Goal: Information Seeking & Learning: Learn about a topic

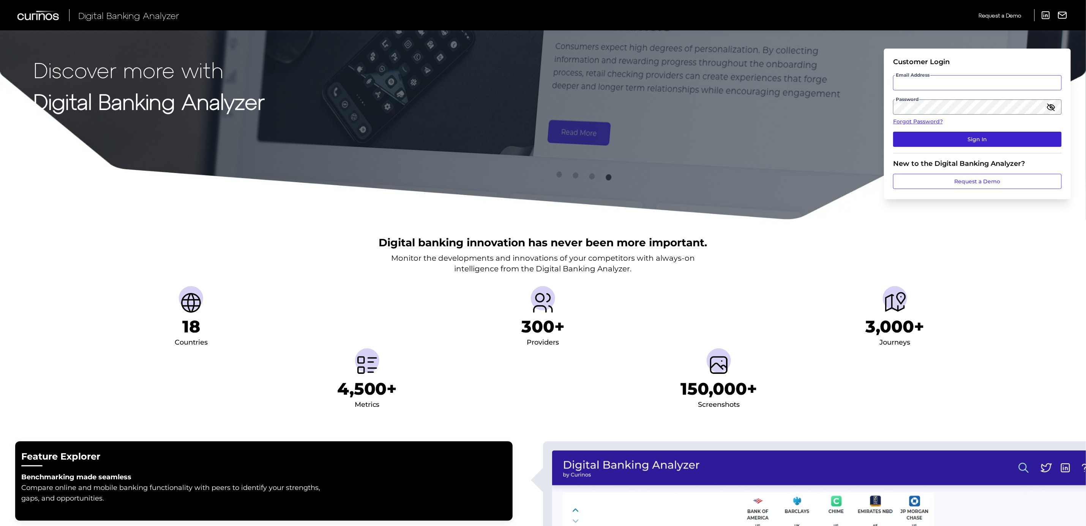
type input "[PERSON_NAME][EMAIL_ADDRESS][PERSON_NAME][DOMAIN_NAME]"
click at [940, 141] on button "Sign In" at bounding box center [977, 139] width 169 height 15
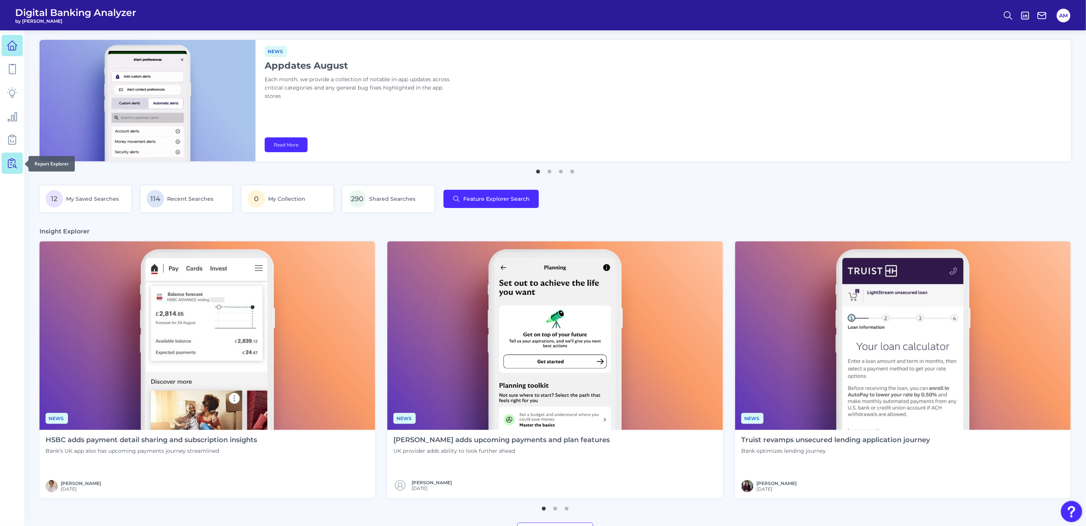
click at [9, 167] on icon at bounding box center [10, 164] width 4 height 8
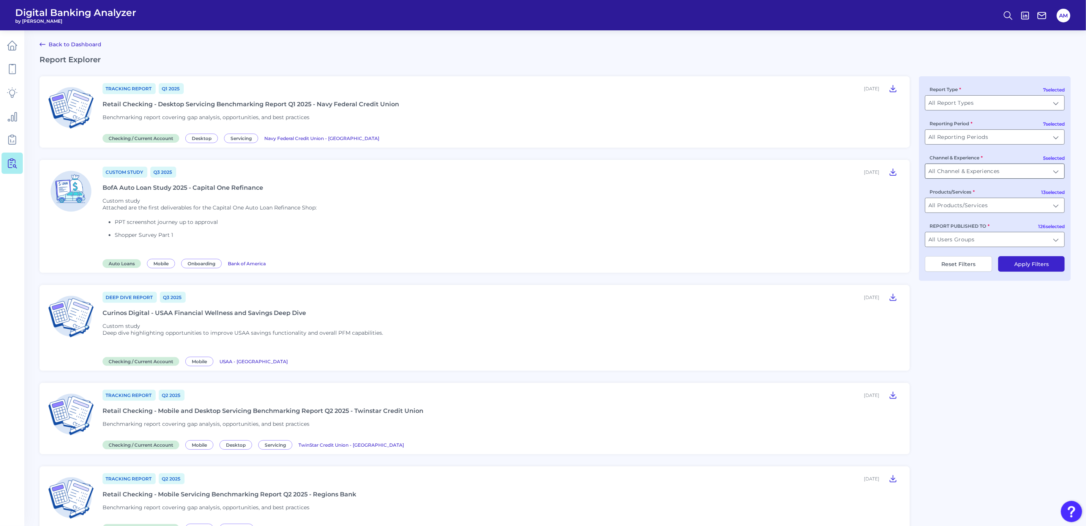
click at [1053, 170] on input "All Channel & Experiences" at bounding box center [994, 171] width 139 height 14
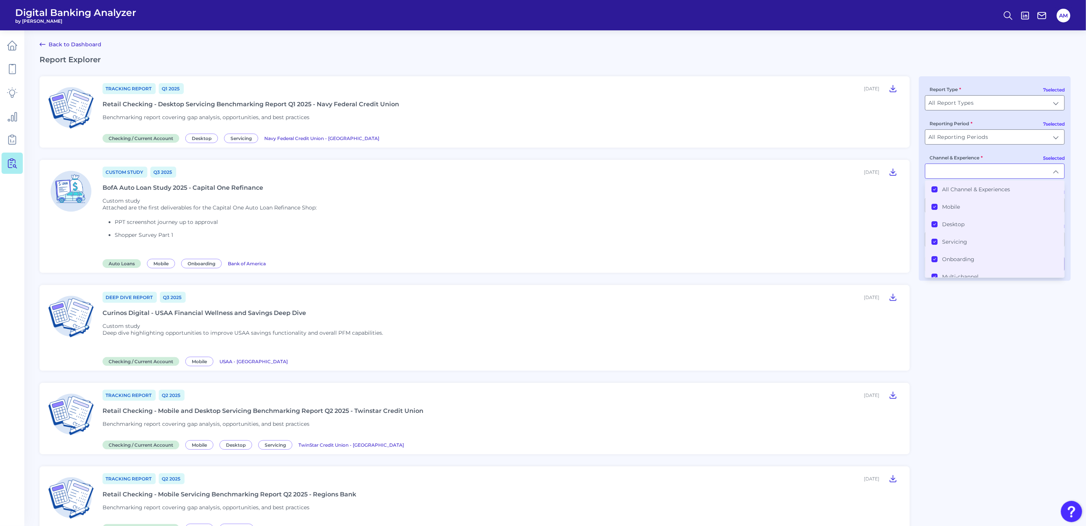
type input "All Channel & Experiences"
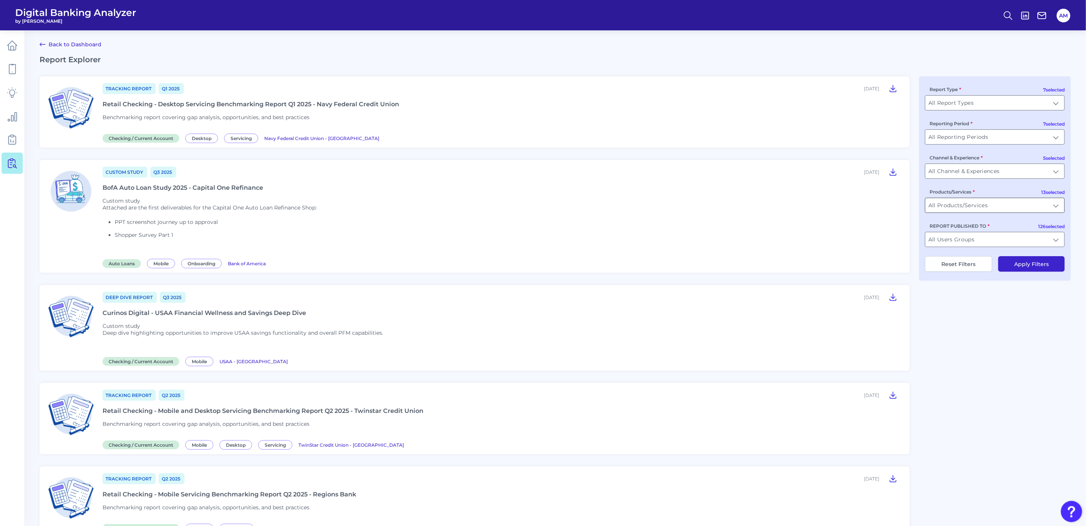
click at [1048, 207] on input "All Products/Services" at bounding box center [994, 205] width 139 height 14
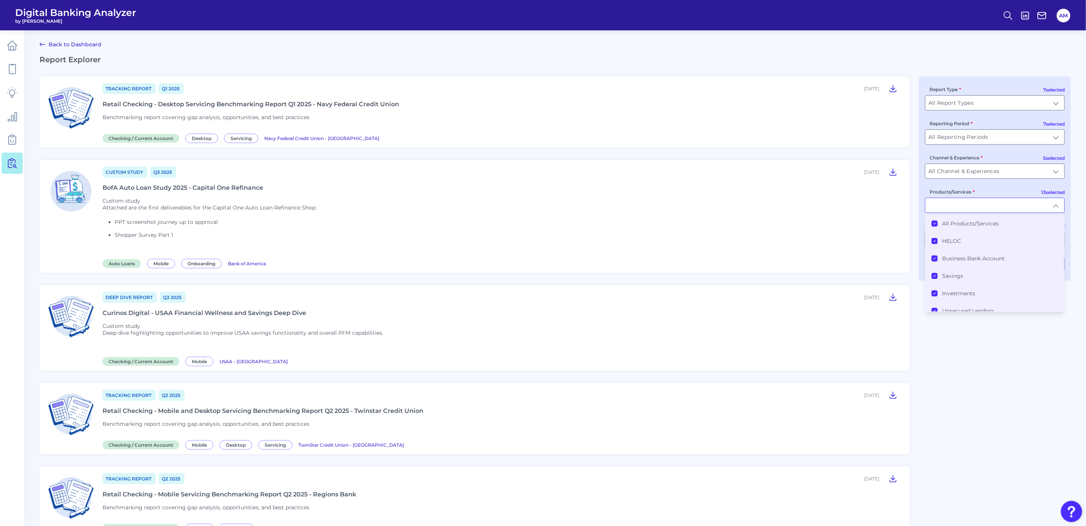
click at [933, 223] on icon at bounding box center [935, 224] width 4 height 4
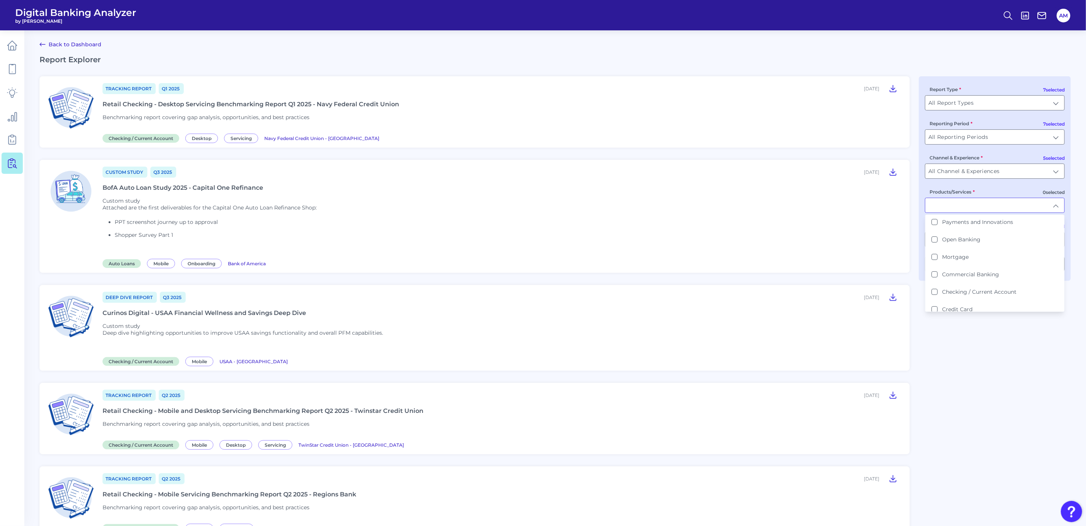
scroll to position [140, 0]
click at [933, 273] on Card "Credit Card" at bounding box center [935, 276] width 6 height 6
type input "Credit Card"
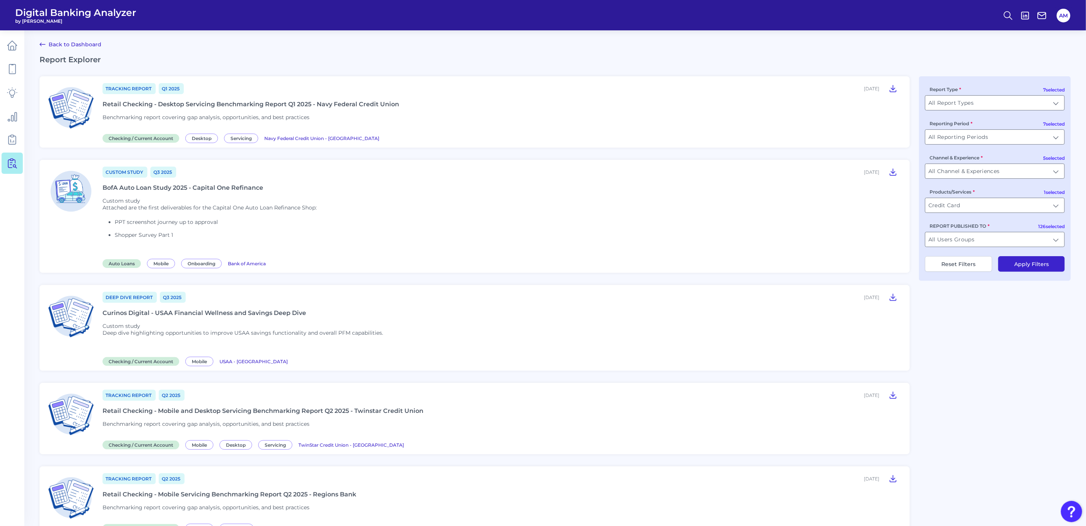
click at [1031, 265] on button "Apply Filters" at bounding box center [1031, 264] width 66 height 16
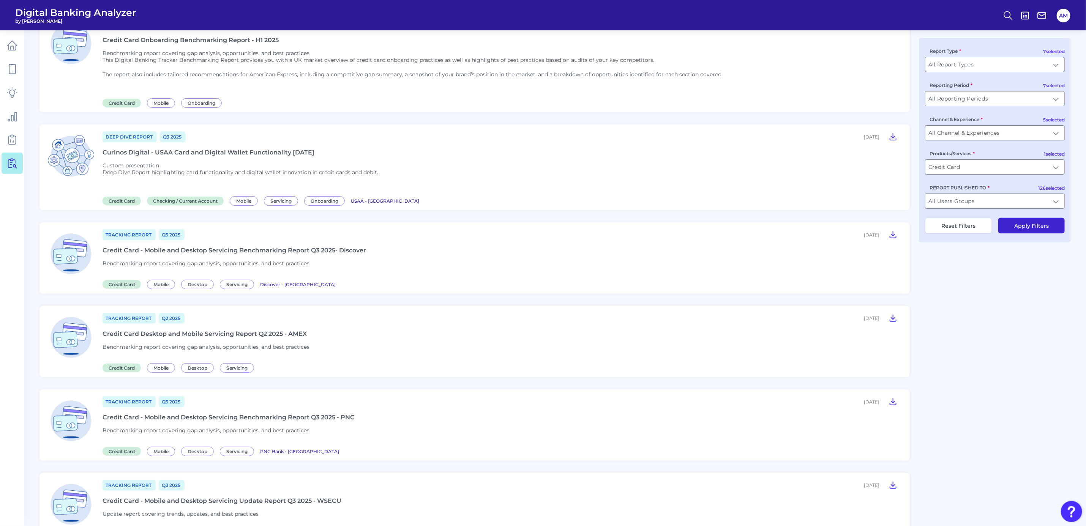
scroll to position [114, 0]
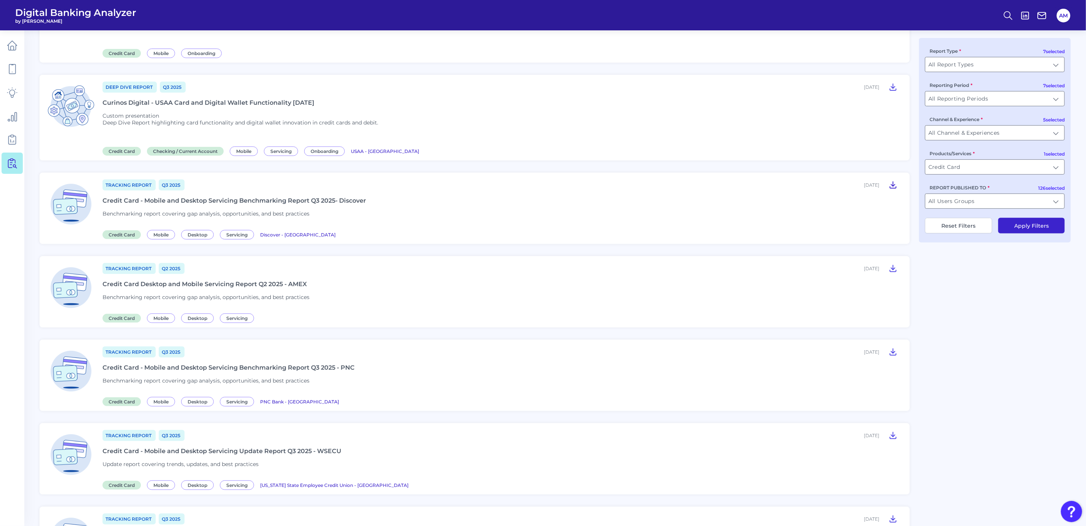
click at [895, 183] on icon at bounding box center [893, 184] width 9 height 9
click at [893, 354] on icon at bounding box center [893, 351] width 9 height 9
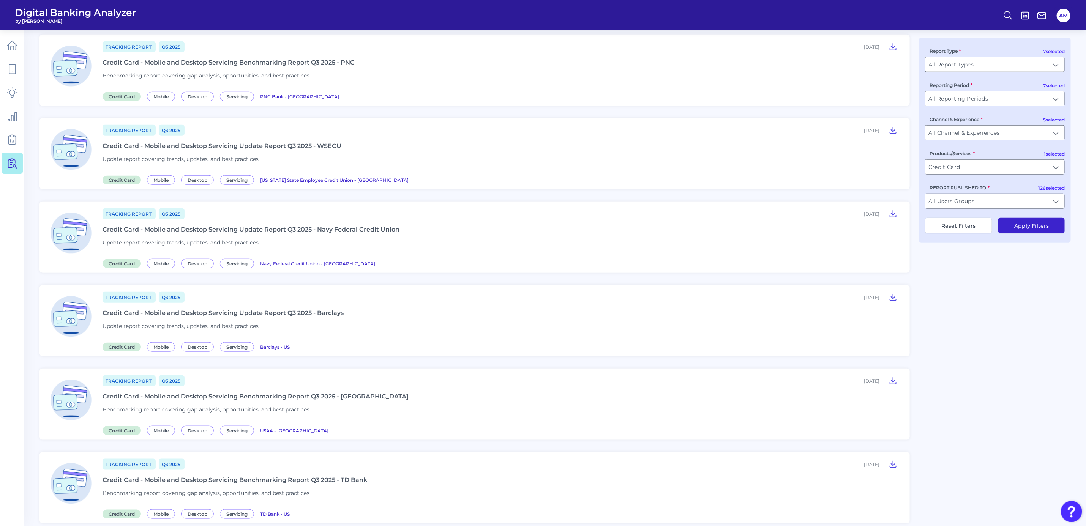
scroll to position [399, 0]
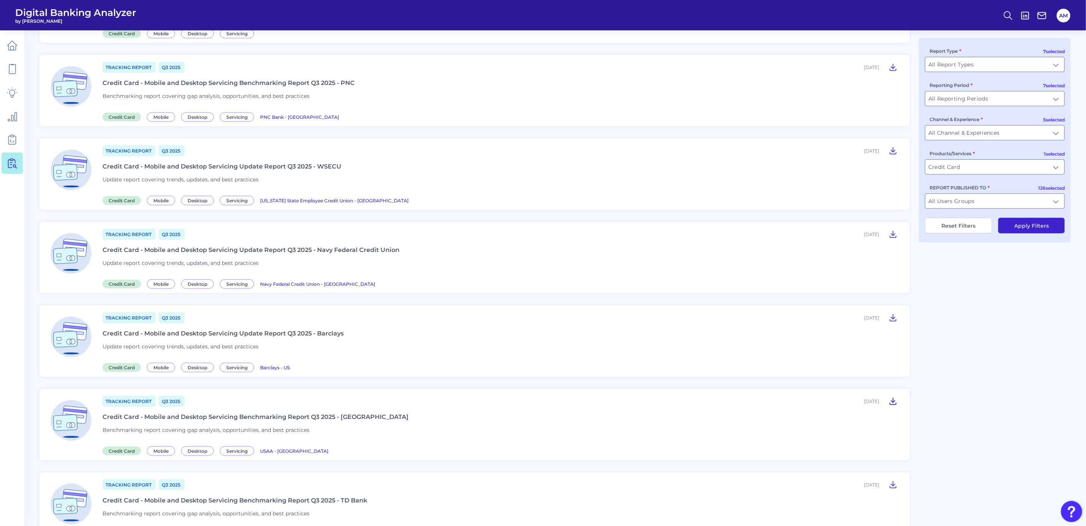
click at [892, 398] on icon at bounding box center [893, 401] width 9 height 9
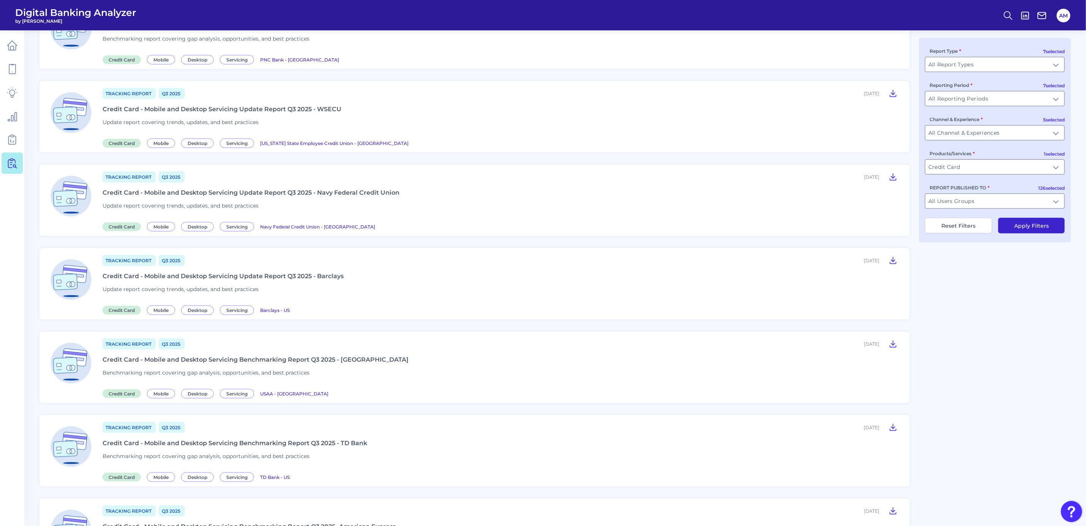
scroll to position [513, 0]
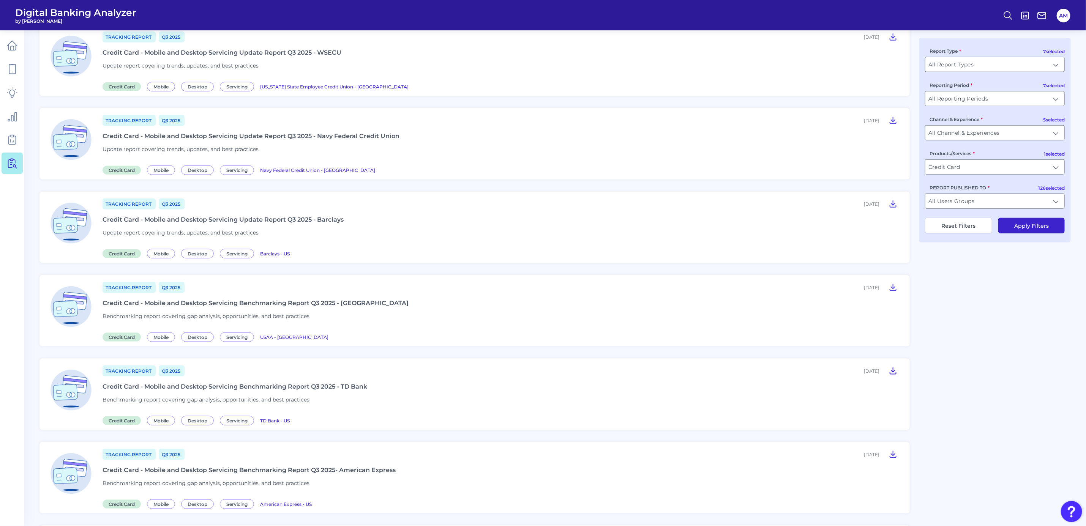
click at [894, 369] on icon at bounding box center [893, 370] width 9 height 9
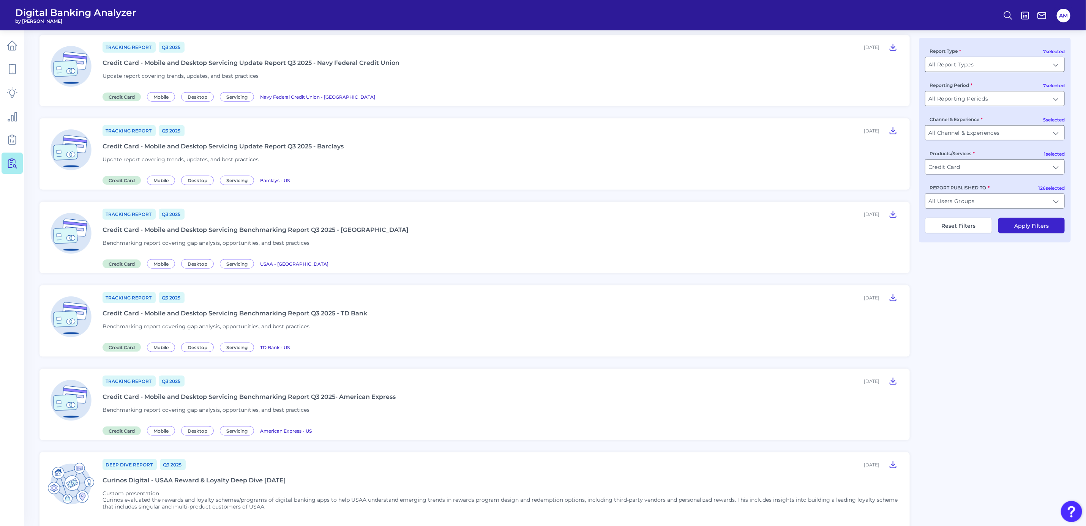
scroll to position [570, 0]
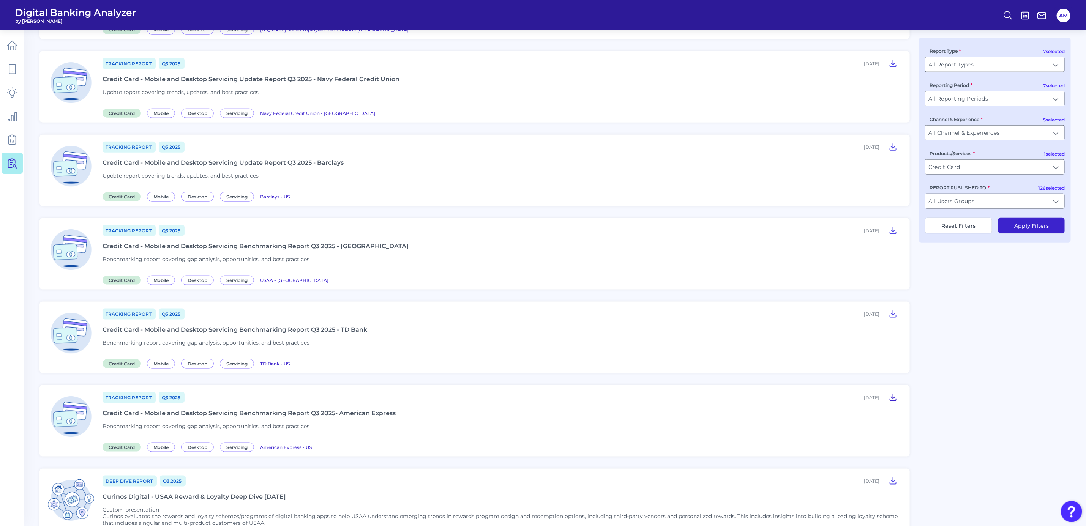
click at [891, 393] on icon at bounding box center [893, 397] width 9 height 9
